Goal: Find specific page/section: Find specific page/section

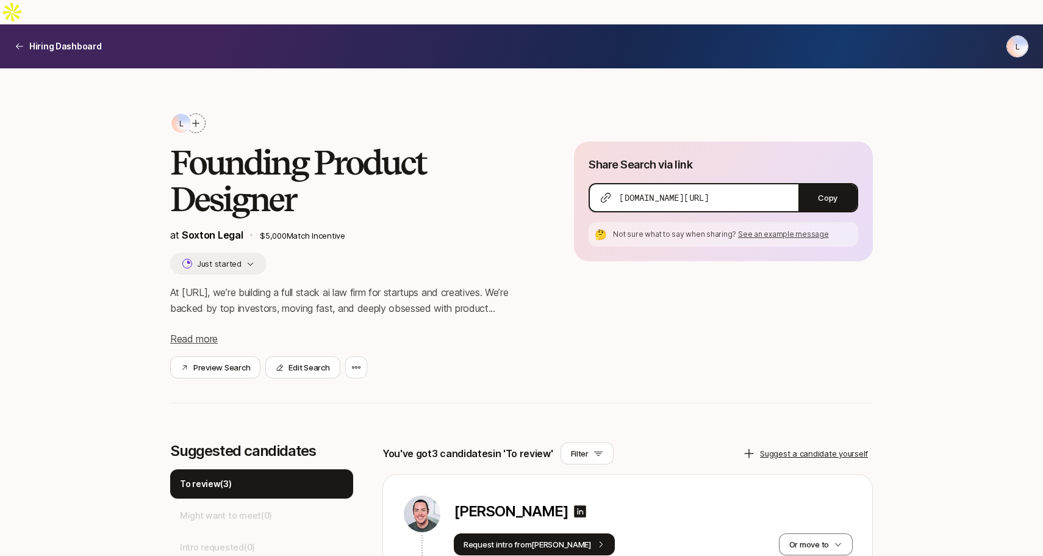
click at [84, 35] on div "Hiring Dashboard L" at bounding box center [522, 46] width 1014 height 22
click at [82, 39] on p "Hiring Dashboard" at bounding box center [65, 46] width 73 height 15
click at [79, 39] on p "Hiring Dashboard" at bounding box center [65, 46] width 73 height 15
